Goal: Task Accomplishment & Management: Use online tool/utility

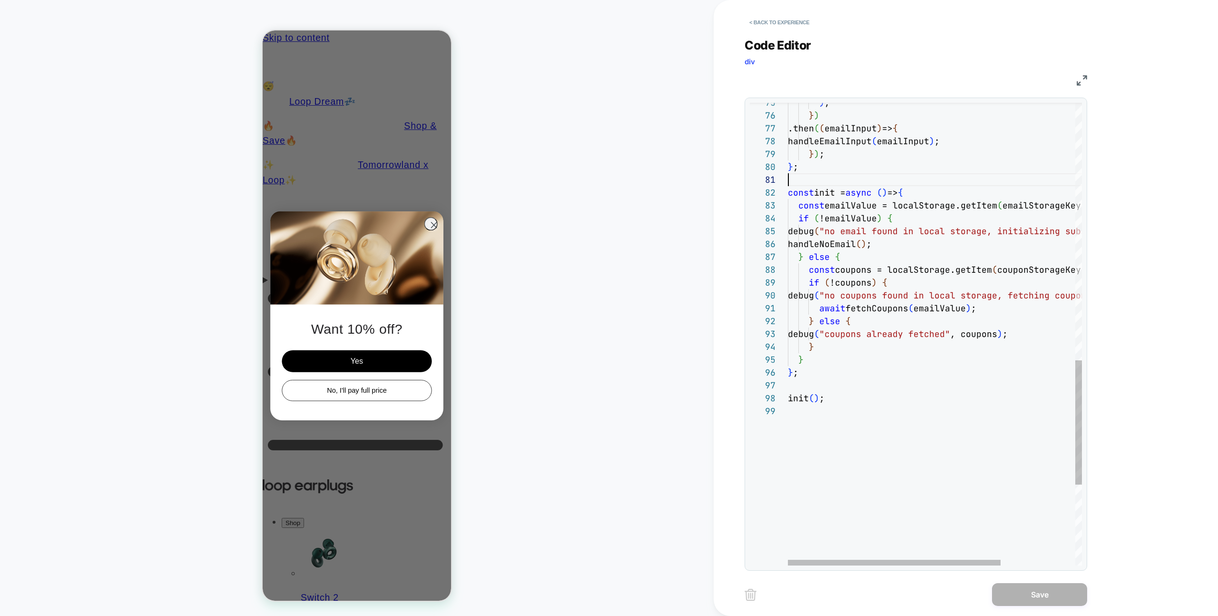
click at [719, 179] on div at bounding box center [986, 179] width 397 height 13
click at [719, 160] on div ") ; } ) .then ( ( emailInput ) => { handleEmailInput ( emailInput ) ; } ) ; } ;…" at bounding box center [986, 6] width 397 height 1721
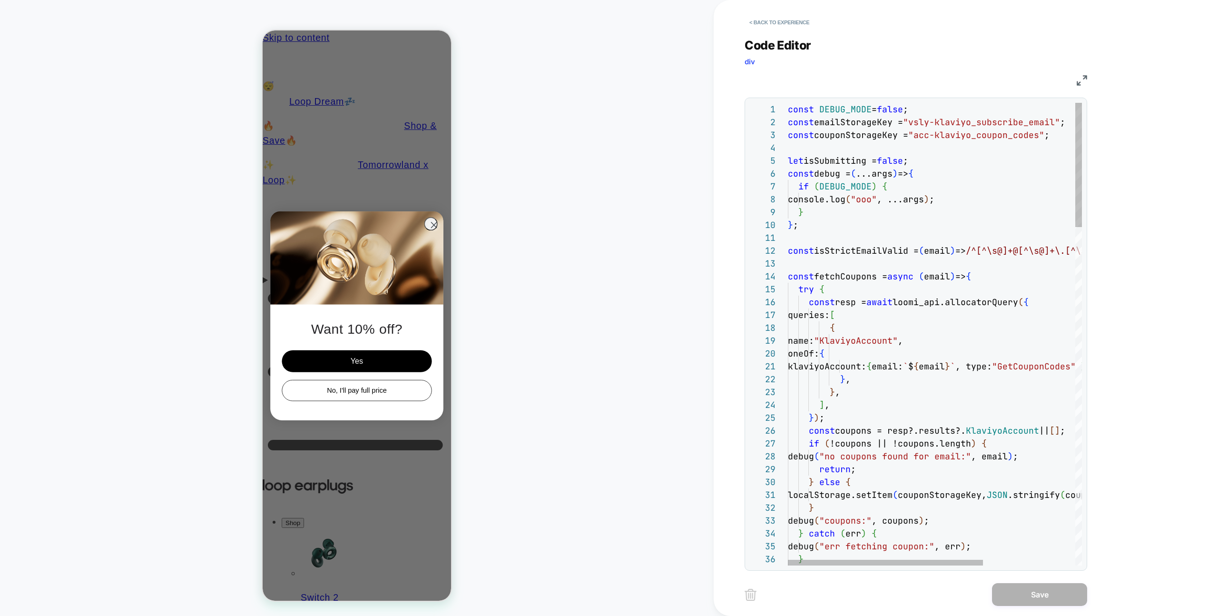
type textarea "**********"
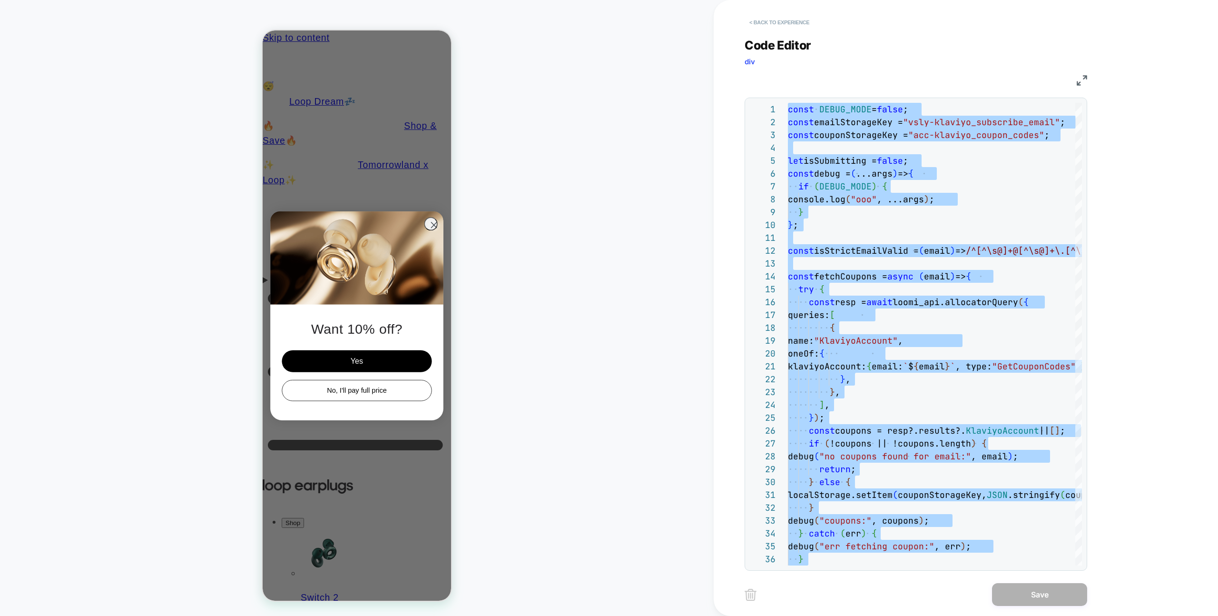
drag, startPoint x: 798, startPoint y: 39, endPoint x: 791, endPoint y: 29, distance: 11.6
click at [719, 39] on span "Code Editor" at bounding box center [778, 45] width 67 height 14
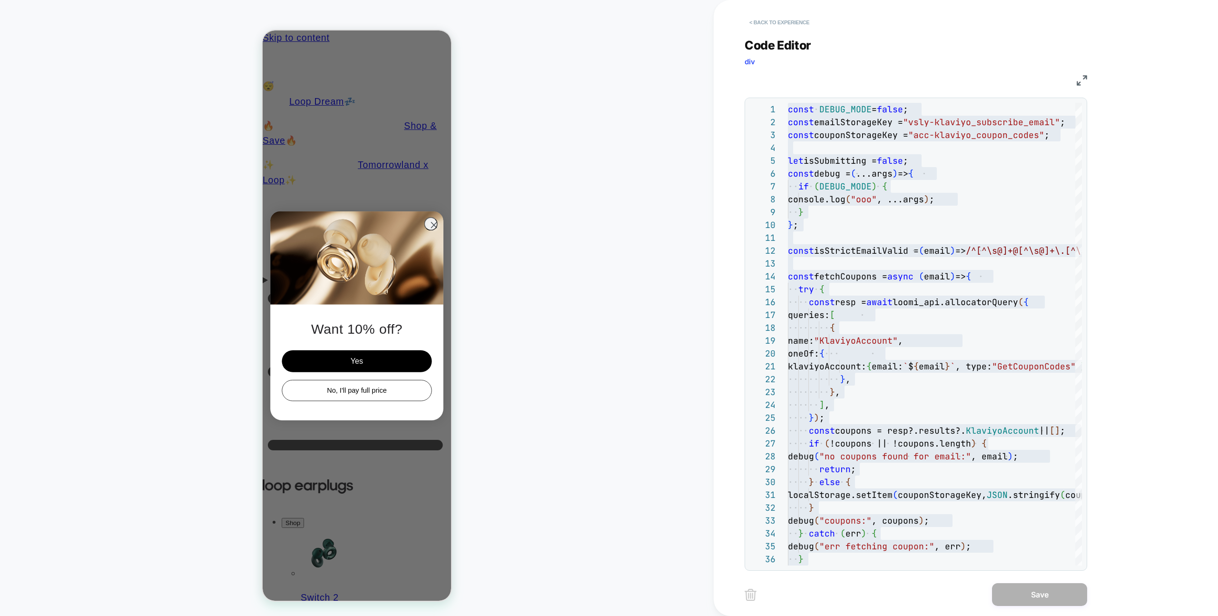
click at [719, 29] on button "< Back to experience" at bounding box center [779, 22] width 69 height 15
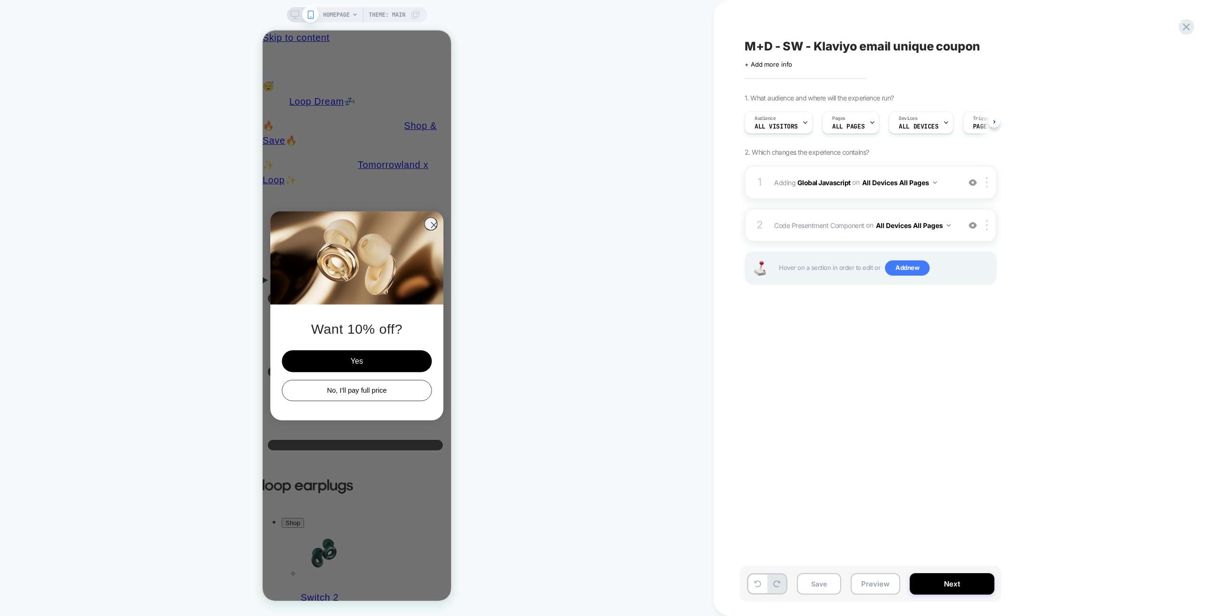
scroll to position [0, 0]
click at [719, 214] on div "2 Code Presentment Component Adding Code Block BEFORE #shopify-section-announce…" at bounding box center [871, 224] width 252 height 33
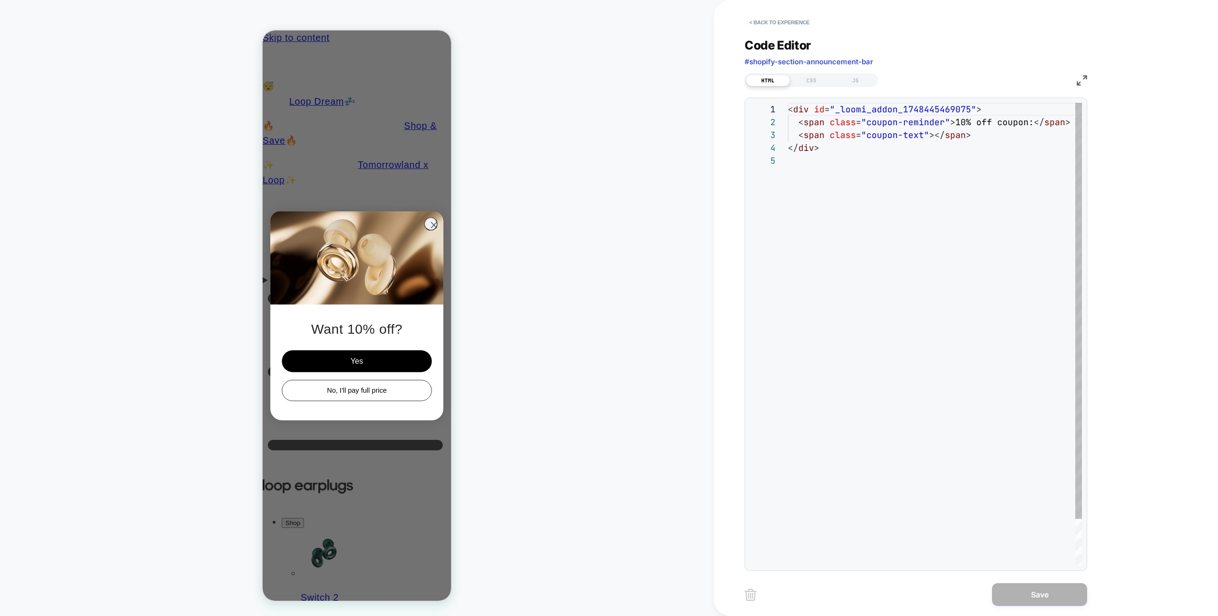
scroll to position [51, 0]
click at [719, 77] on div "CSS" at bounding box center [812, 80] width 44 height 11
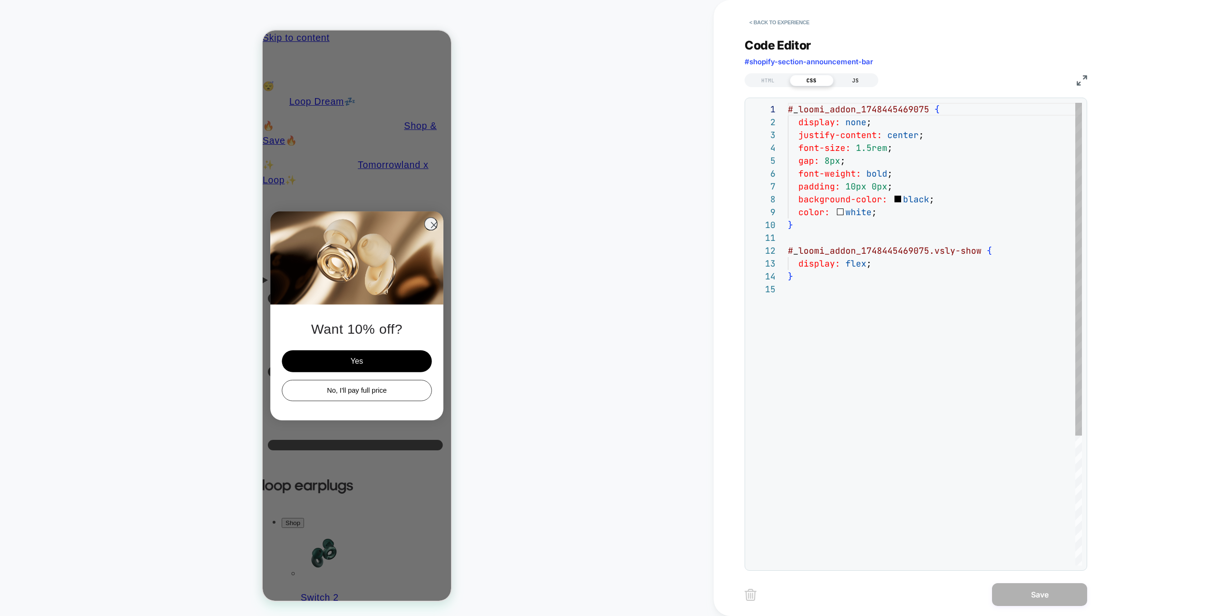
scroll to position [128, 0]
click at [719, 77] on div "JS" at bounding box center [856, 80] width 44 height 11
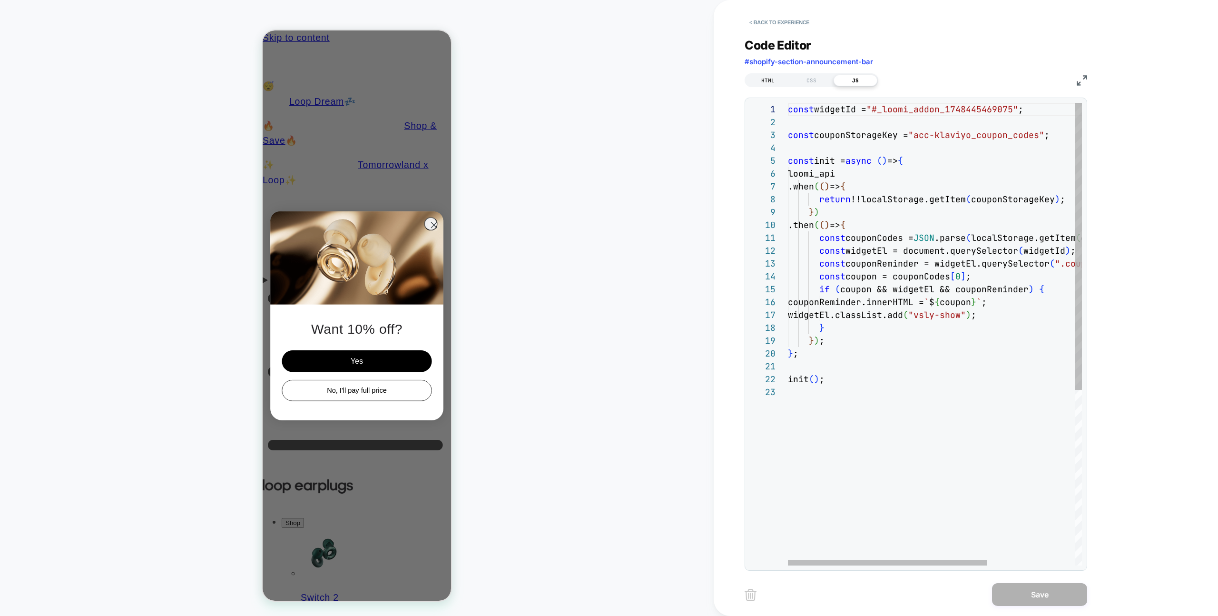
click at [719, 76] on div "HTML" at bounding box center [768, 80] width 44 height 11
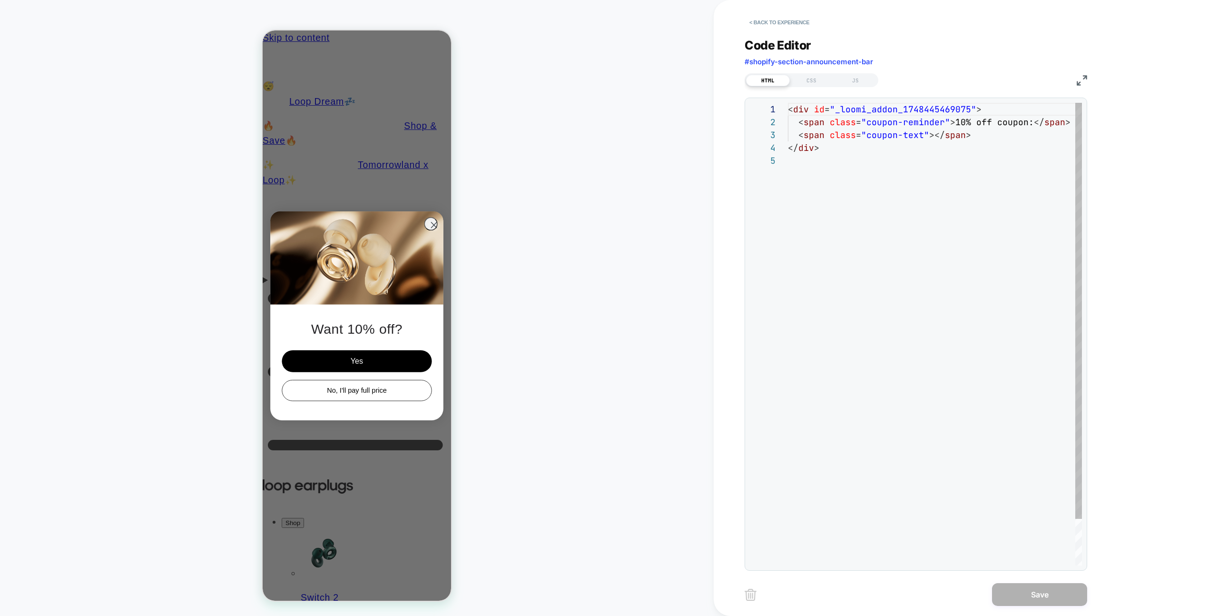
scroll to position [51, 0]
drag, startPoint x: 802, startPoint y: 82, endPoint x: 812, endPoint y: 81, distance: 10.0
click at [719, 82] on div "CSS" at bounding box center [812, 80] width 44 height 11
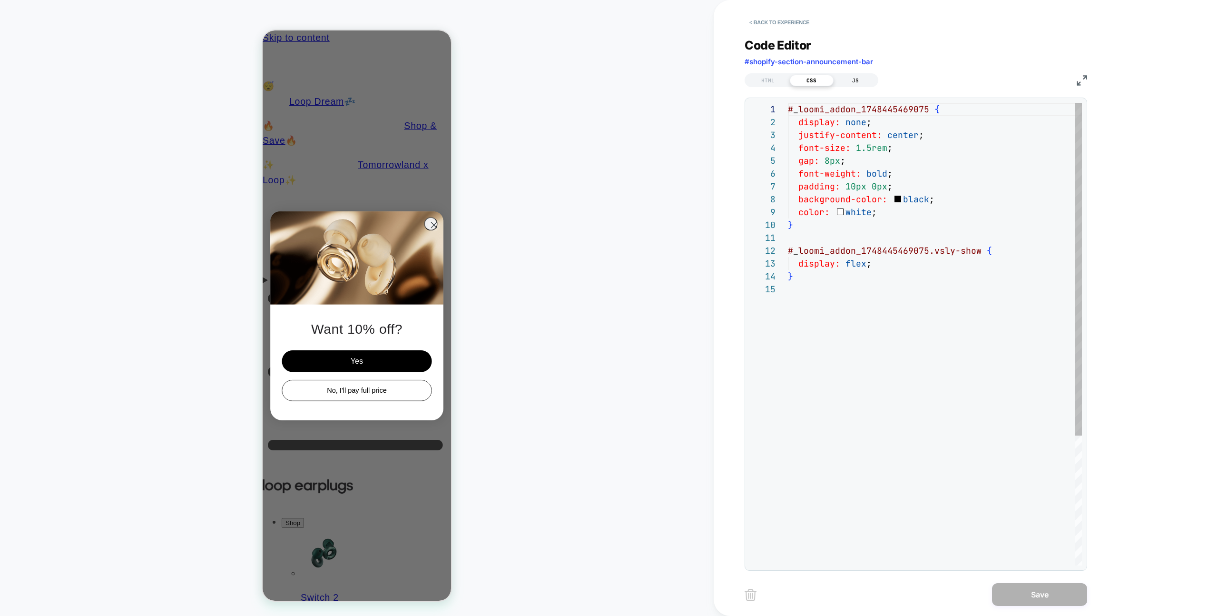
scroll to position [128, 0]
click at [719, 81] on div "JS" at bounding box center [856, 80] width 44 height 11
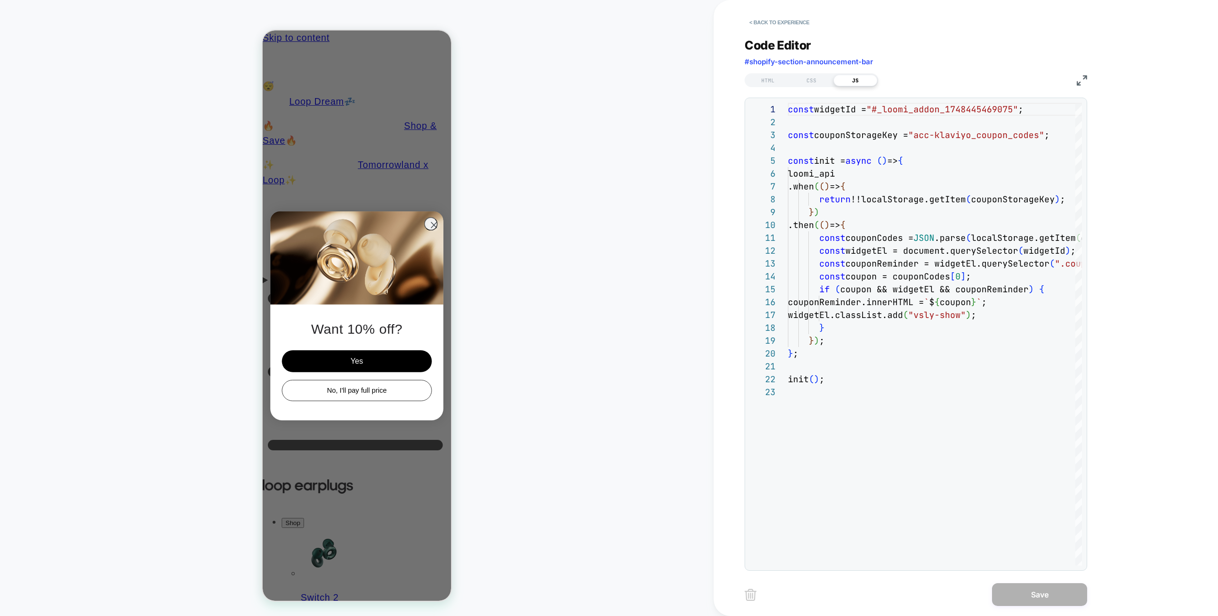
click at [431, 230] on circle "Close dialog" at bounding box center [434, 224] width 13 height 13
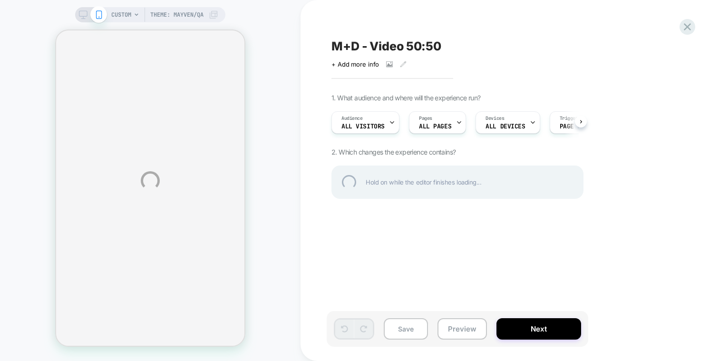
click at [430, 43] on div "M+D - Video 50:50" at bounding box center [505, 46] width 347 height 14
click at [360, 47] on textarea "**********" at bounding box center [406, 46] width 148 height 14
type textarea "**********"
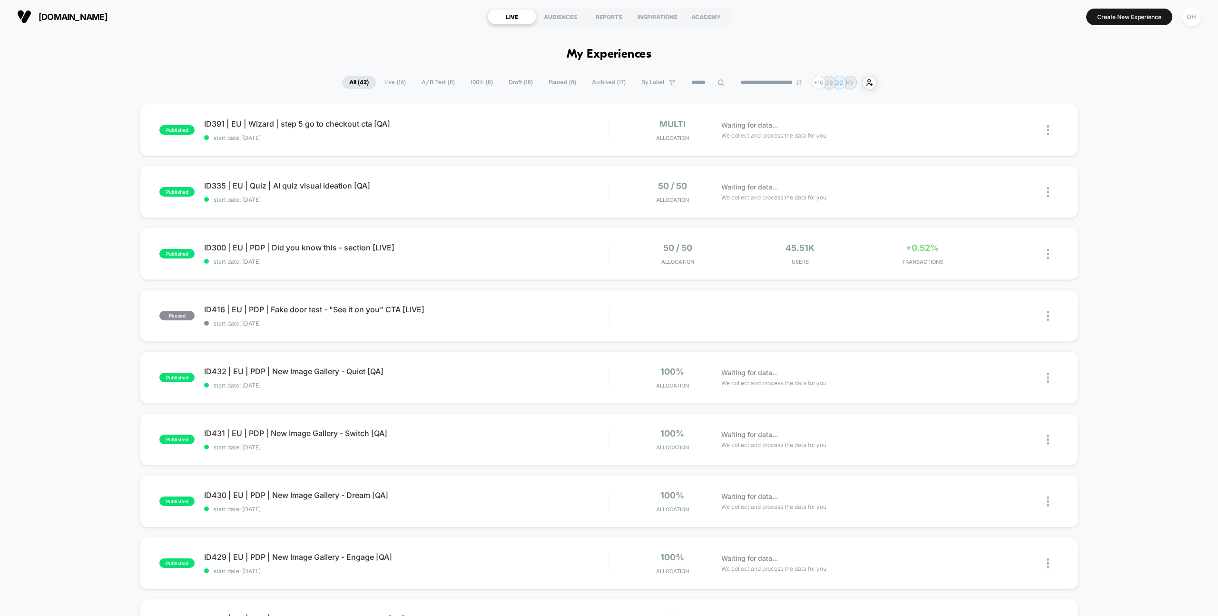
click at [1177, 19] on section "Create New Experience OH" at bounding box center [1008, 17] width 392 height 24
drag, startPoint x: 1184, startPoint y: 19, endPoint x: 1176, endPoint y: 25, distance: 10.3
click at [1184, 19] on div "OH" at bounding box center [1191, 17] width 19 height 19
drag, startPoint x: 1098, startPoint y: 95, endPoint x: 1105, endPoint y: 89, distance: 8.8
click at [1098, 95] on div "Or Hodeda or@visually.io Connected Stores" at bounding box center [1134, 66] width 142 height 59
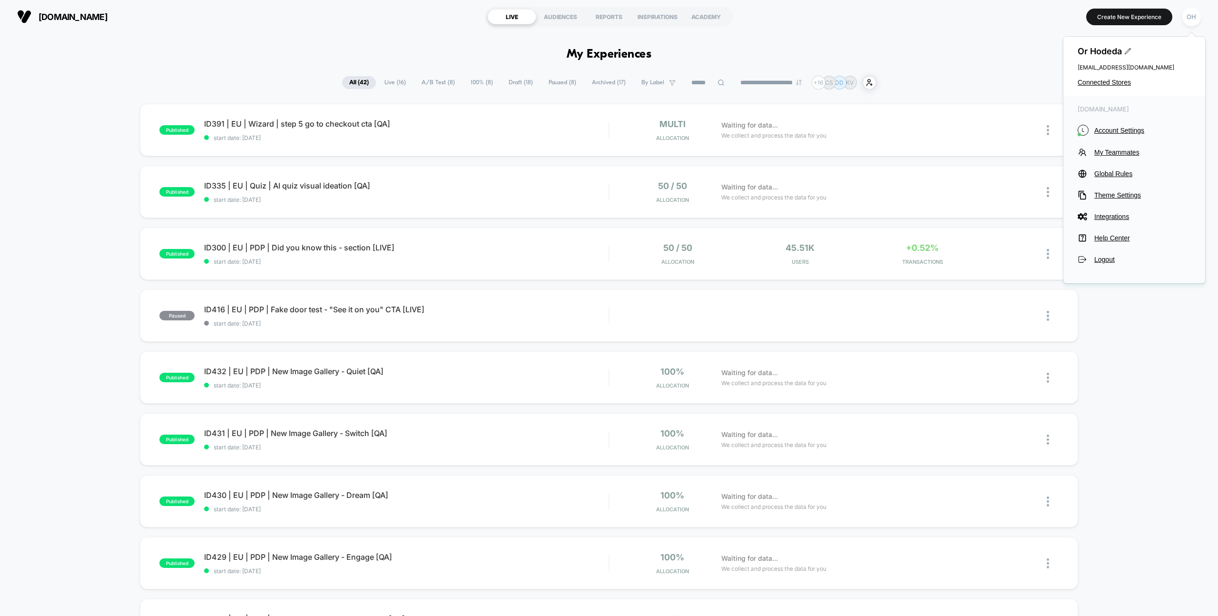
click at [1106, 89] on div "Or Hodeda or@visually.io Connected Stores" at bounding box center [1134, 66] width 142 height 59
click at [1107, 86] on div "Or Hodeda or@visually.io Connected Stores" at bounding box center [1134, 66] width 142 height 59
click at [1107, 85] on span "Connected Stores" at bounding box center [1134, 82] width 113 height 8
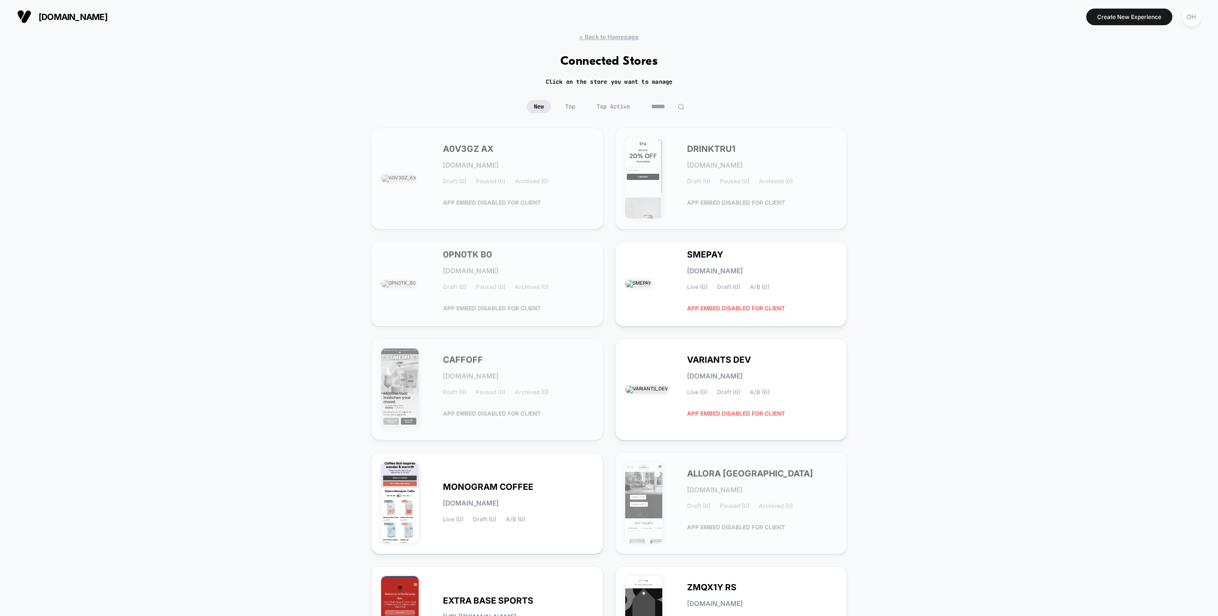
drag, startPoint x: 691, startPoint y: 109, endPoint x: 674, endPoint y: 108, distance: 16.7
click at [689, 109] on input at bounding box center [668, 106] width 48 height 13
click at [669, 108] on input at bounding box center [667, 106] width 95 height 13
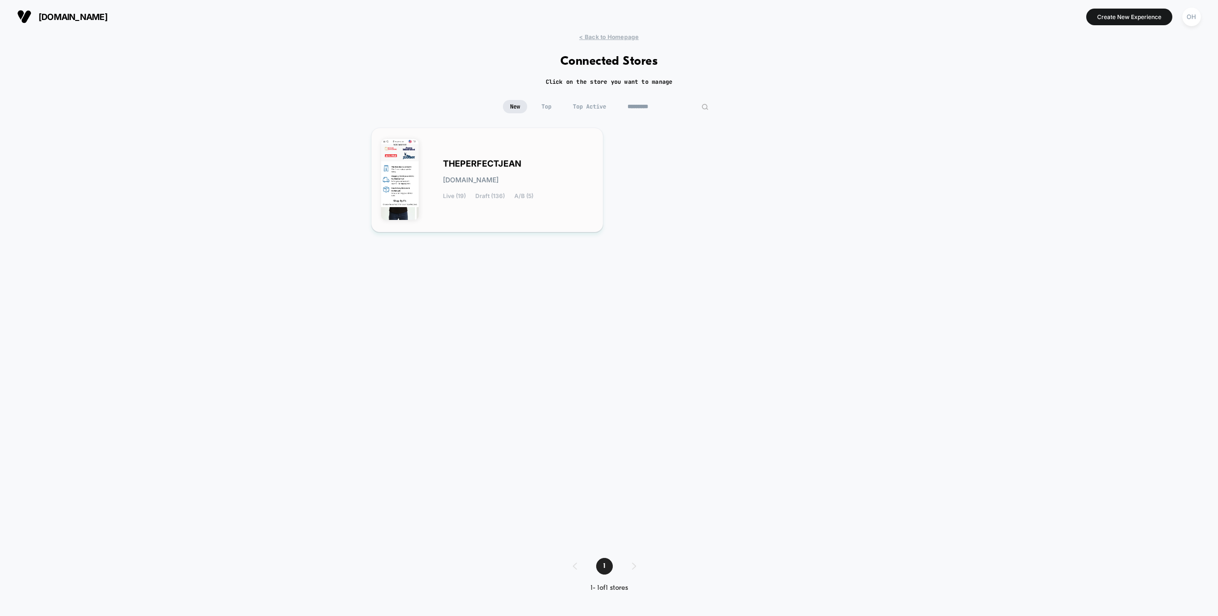
type input "*********"
click at [556, 184] on div "THEPERFECTJEAN theperfectjean.myshopify.com Live (19) Draft (136) A/B (5)" at bounding box center [518, 179] width 150 height 39
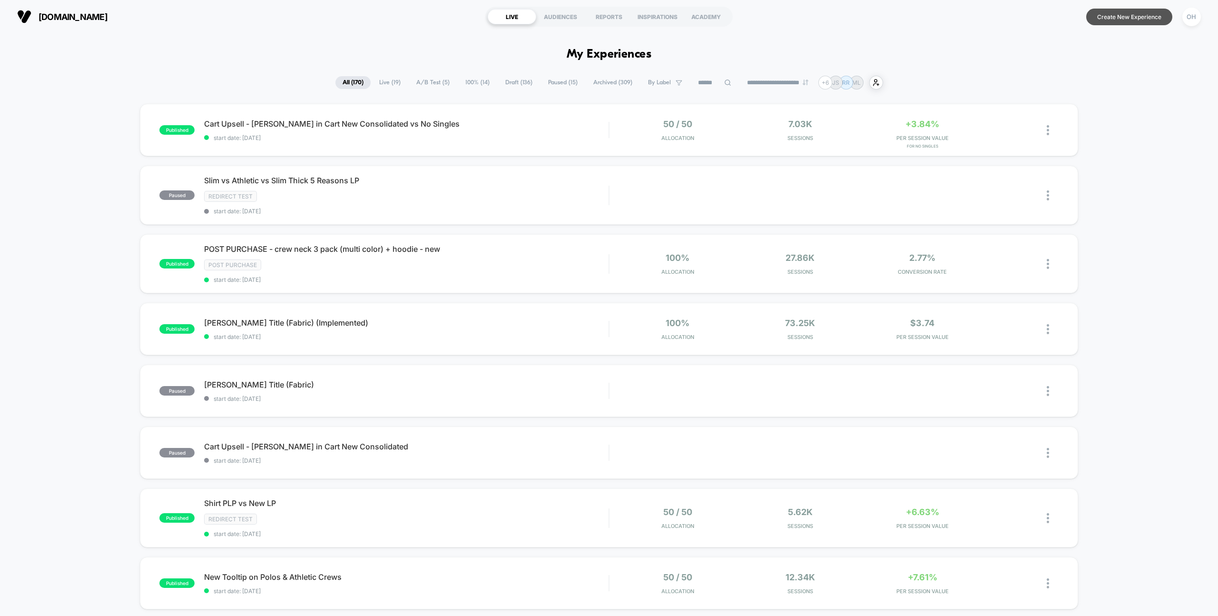
click at [1147, 21] on button "Create New Experience" at bounding box center [1129, 17] width 86 height 17
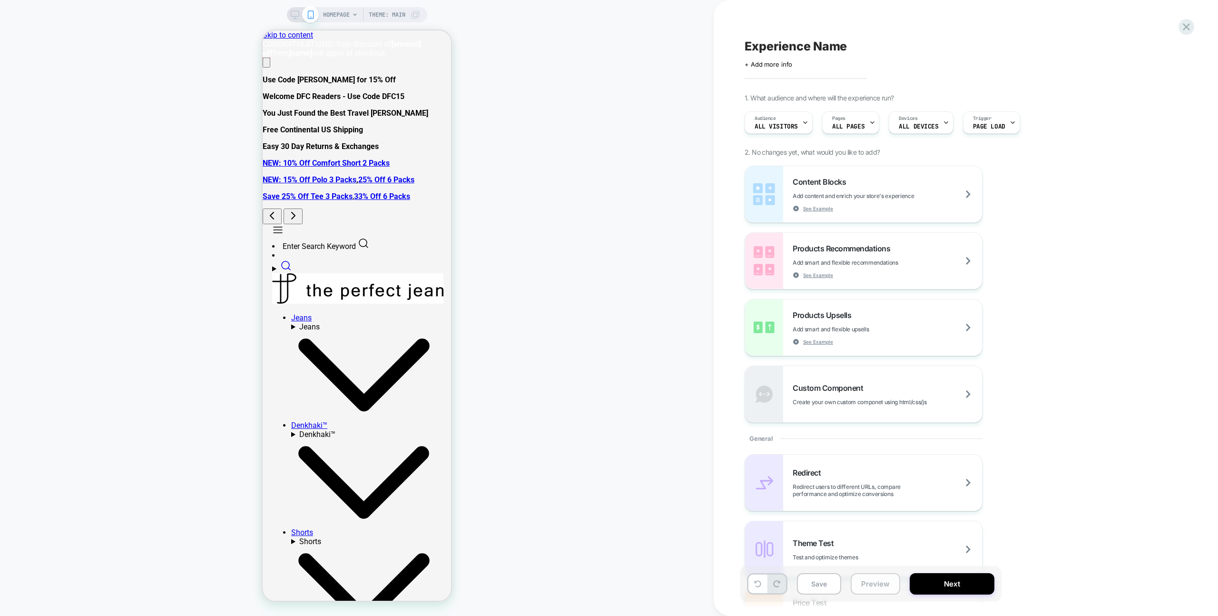
click at [875, 583] on button "Preview" at bounding box center [875, 583] width 49 height 21
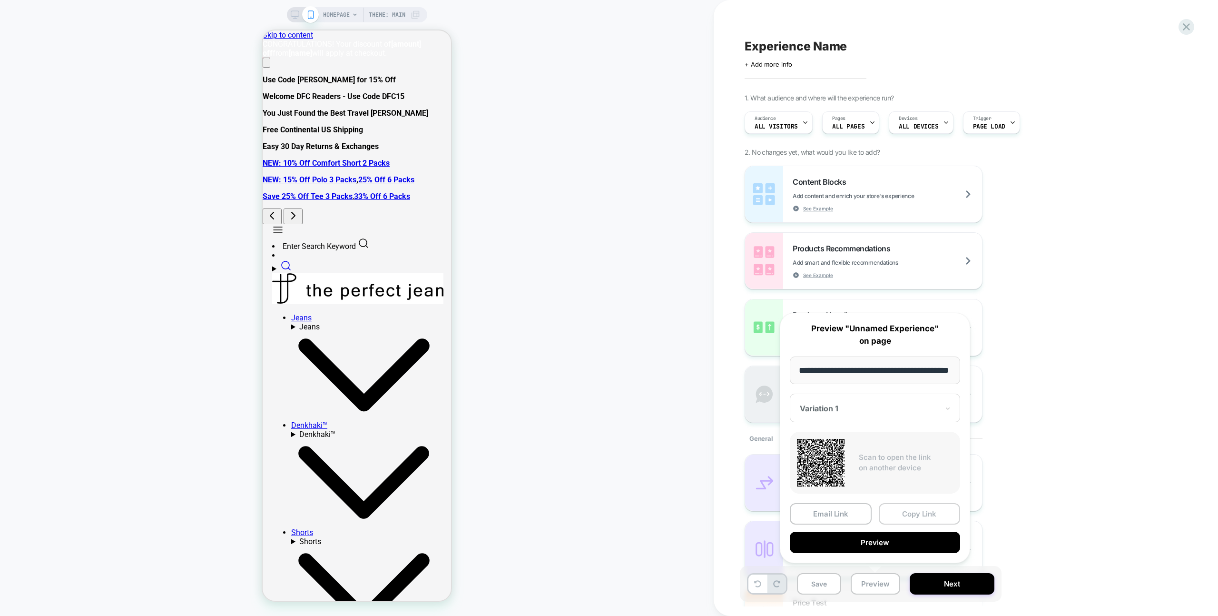
scroll to position [0, 25]
click at [913, 513] on button "Copy Link" at bounding box center [920, 513] width 82 height 21
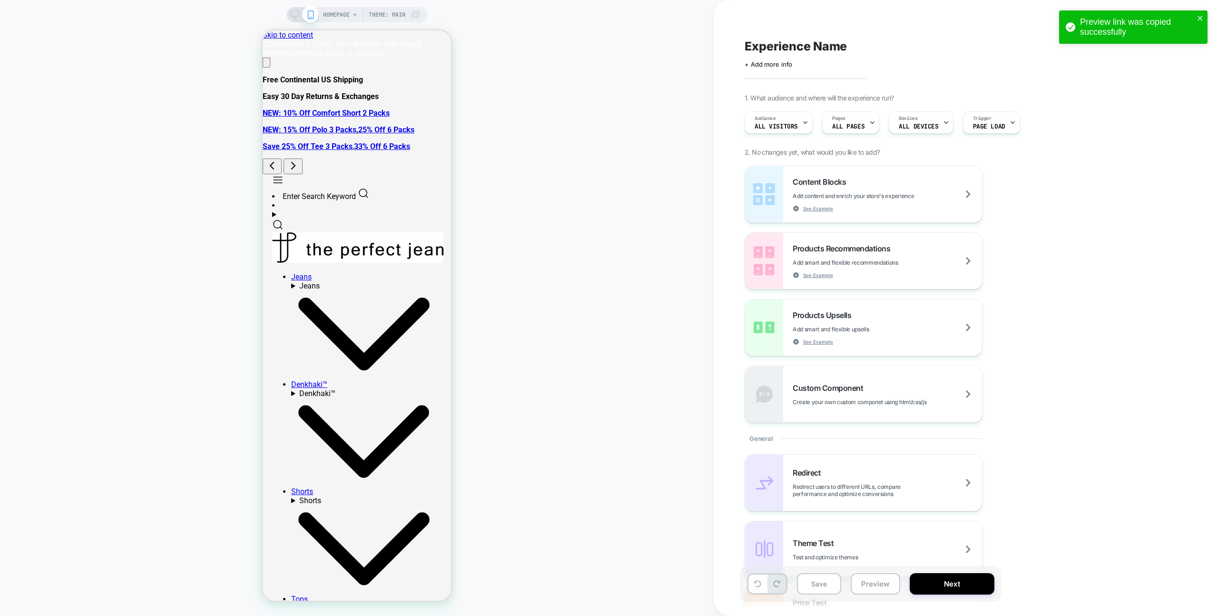
scroll to position [0, 0]
click at [879, 577] on button "Preview" at bounding box center [875, 583] width 49 height 21
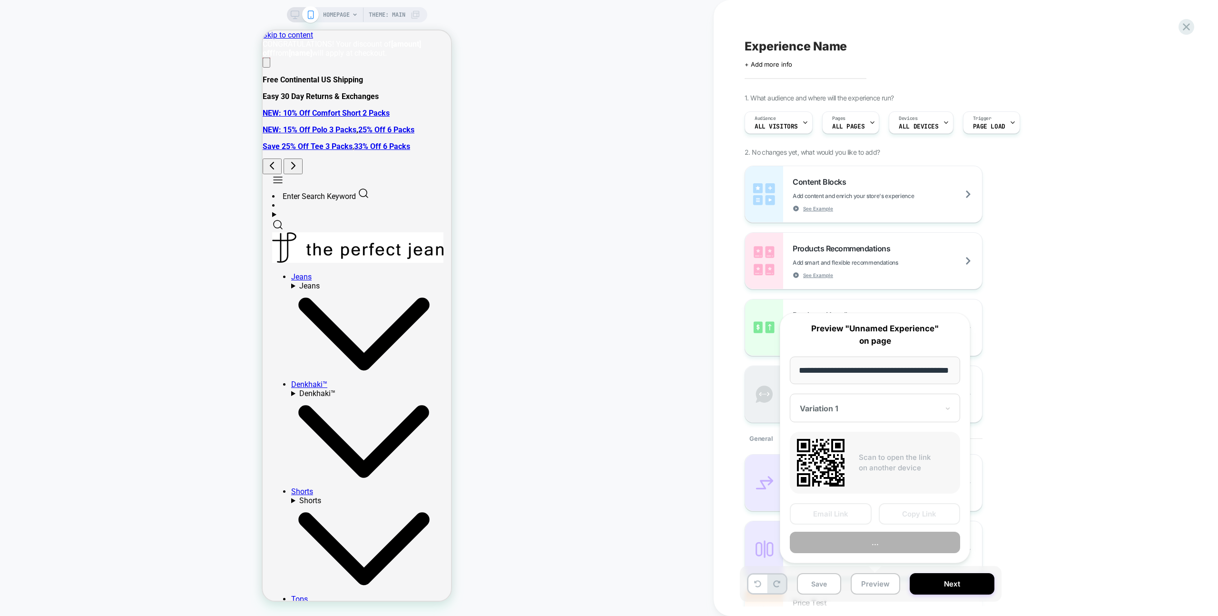
scroll to position [0, 25]
click at [878, 533] on button "Preview" at bounding box center [875, 542] width 170 height 21
